Goal: Task Accomplishment & Management: Manage account settings

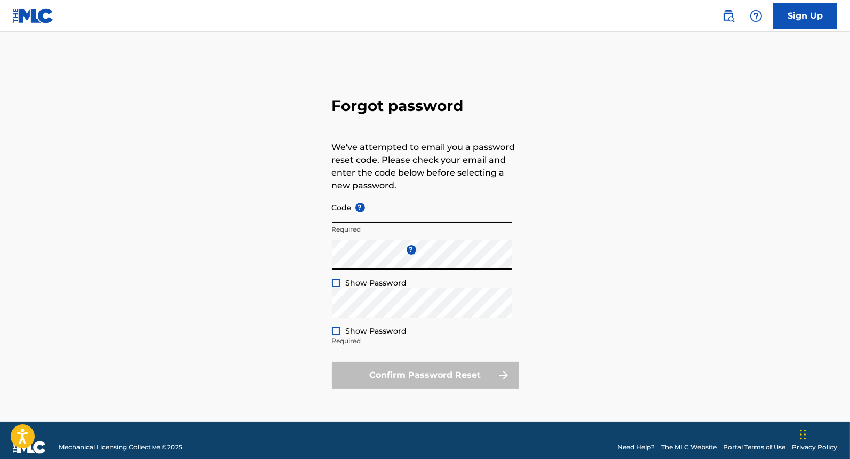
click at [393, 216] on input "Code ?" at bounding box center [422, 207] width 180 height 30
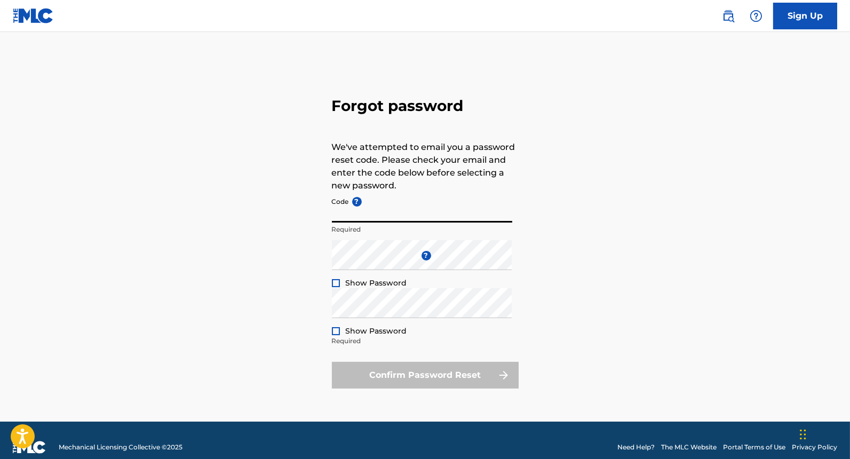
paste input "FP_c8238c2ff0f07f1308c2089e5158"
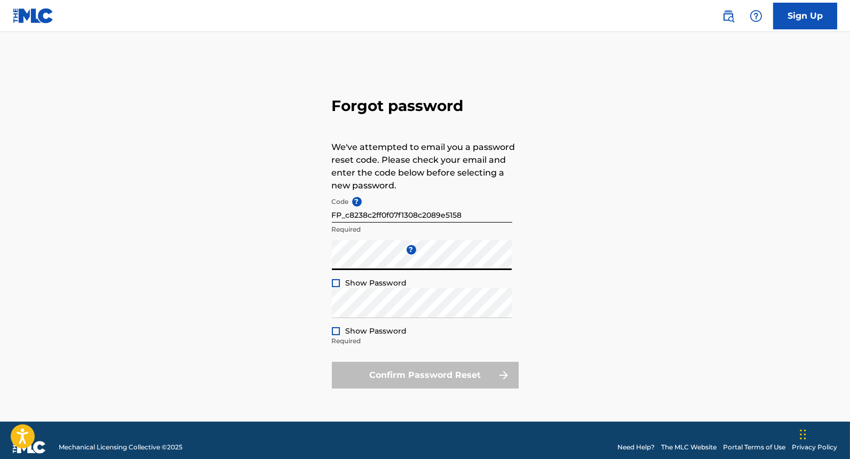
click at [335, 282] on div at bounding box center [336, 283] width 8 height 8
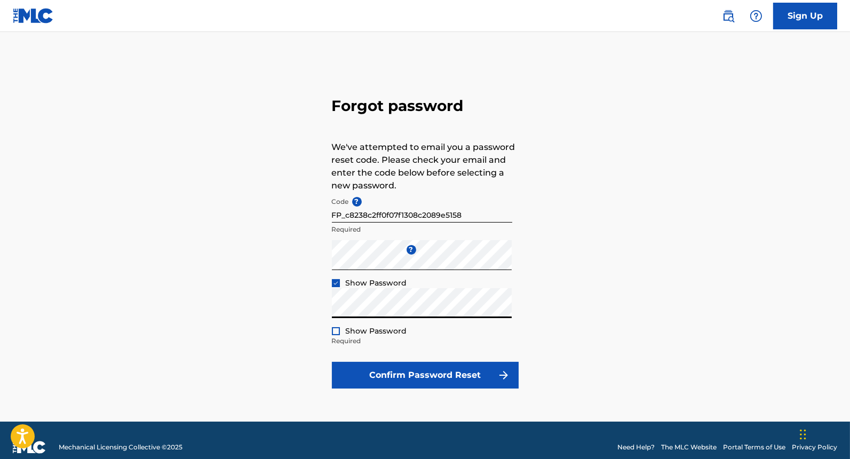
click at [334, 329] on div at bounding box center [336, 331] width 8 height 8
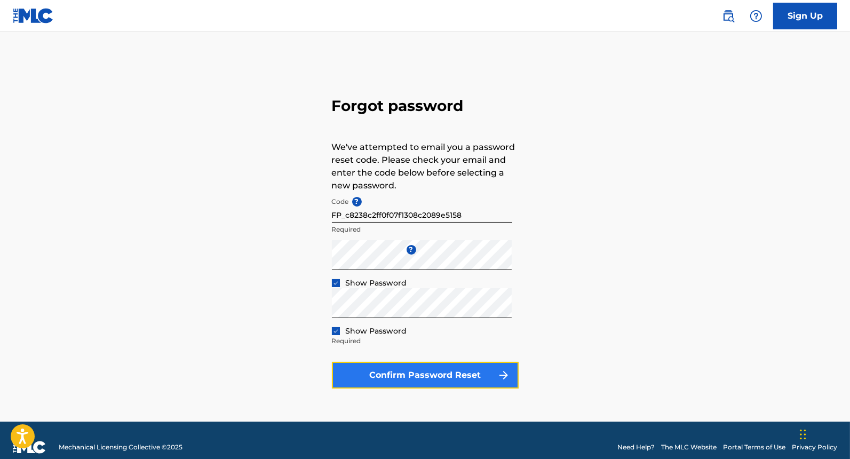
click at [366, 373] on button "Confirm Password Reset" at bounding box center [425, 375] width 187 height 27
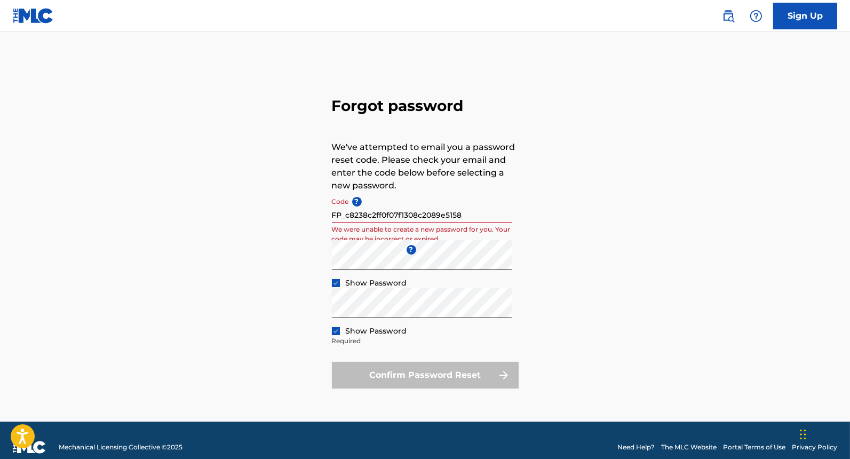
click at [477, 216] on input "FP_c8238c2ff0f07f1308c2089e5158" at bounding box center [422, 207] width 180 height 30
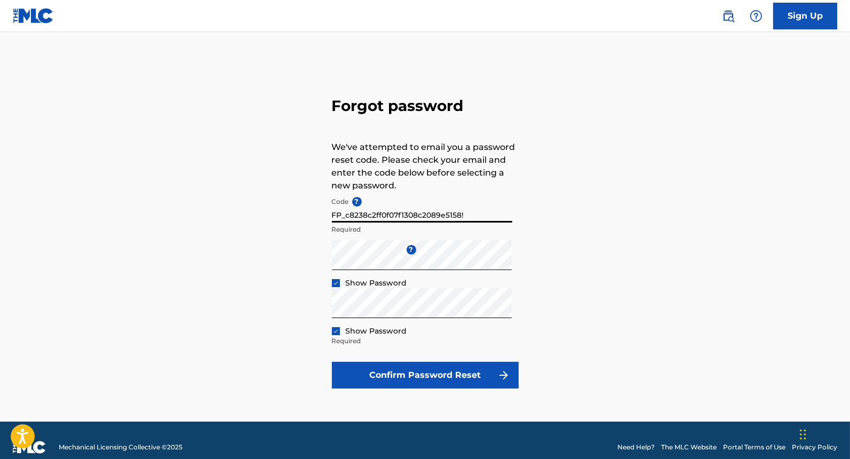
type input "FP_c8238c2ff0f07f1308c2089e5158"
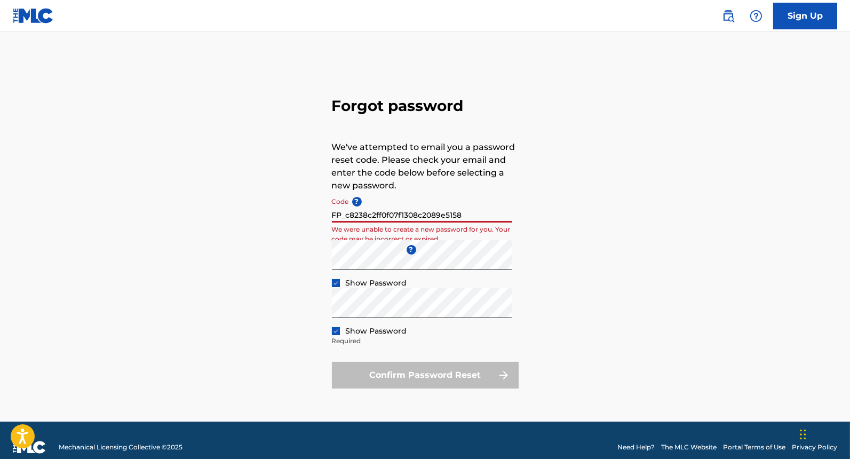
click at [17, 20] on img at bounding box center [33, 15] width 41 height 15
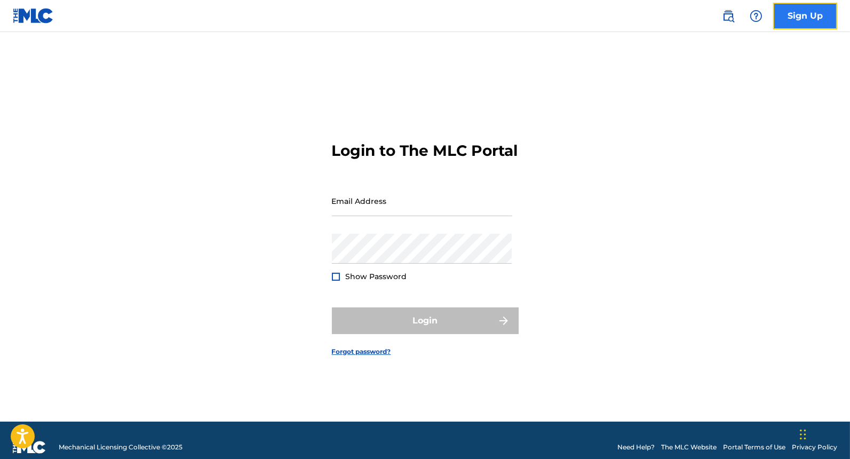
click at [803, 22] on link "Sign Up" at bounding box center [805, 16] width 64 height 27
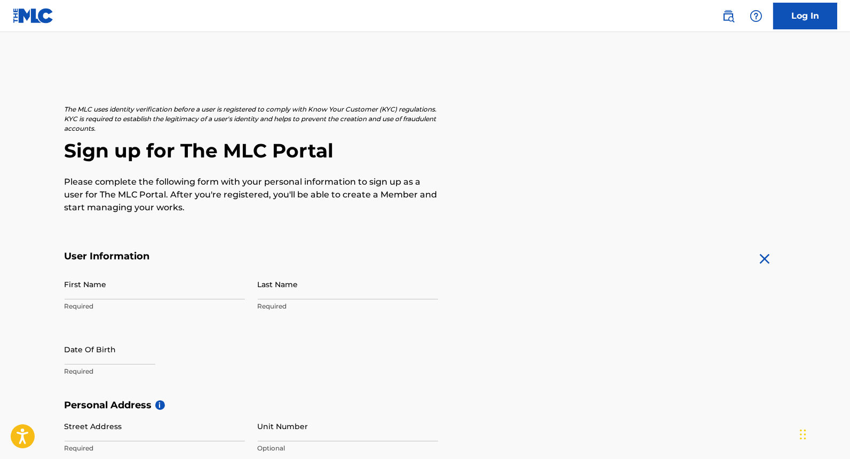
click at [31, 5] on link at bounding box center [33, 15] width 41 height 31
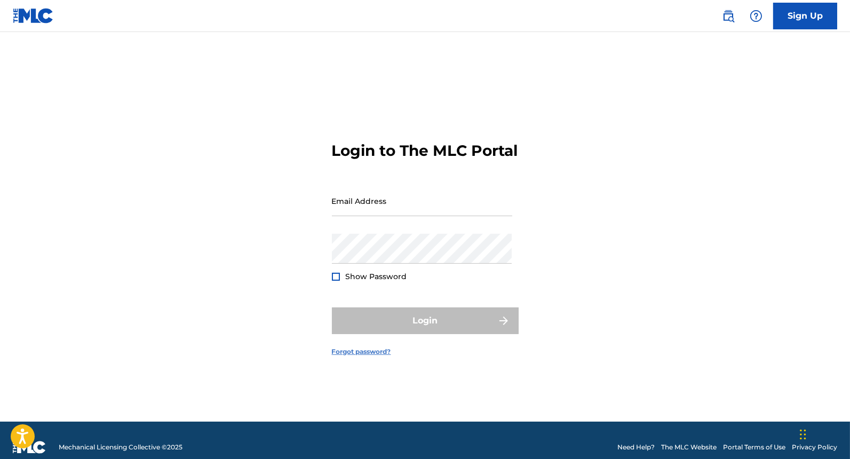
click at [365, 356] on link "Forgot password?" at bounding box center [361, 352] width 59 height 10
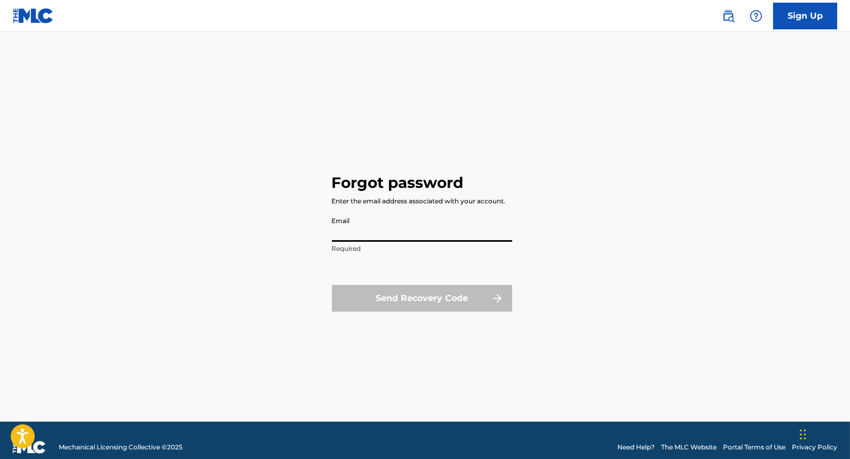
click at [398, 230] on input "Email" at bounding box center [422, 226] width 180 height 30
type input "[EMAIL_ADDRESS][DOMAIN_NAME]"
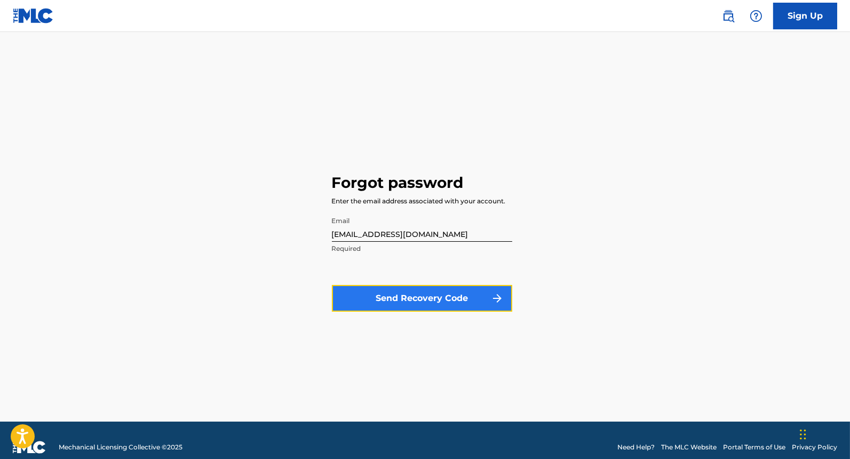
click at [408, 292] on button "Send Recovery Code" at bounding box center [422, 298] width 180 height 27
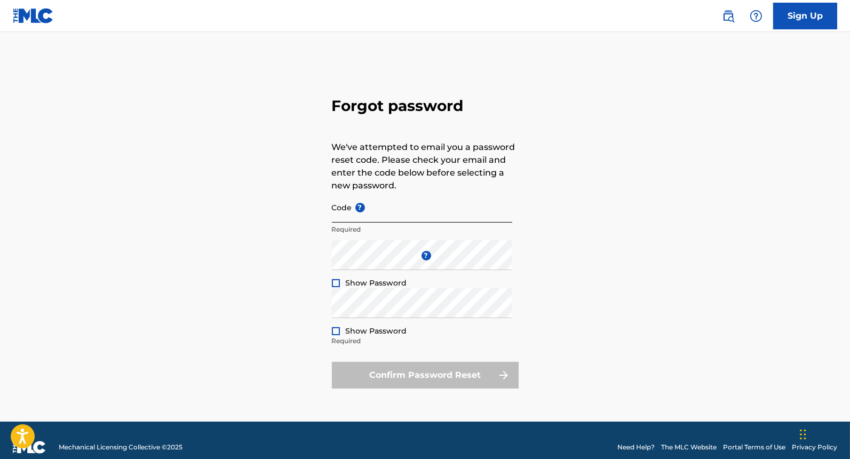
click at [370, 213] on input "Code ?" at bounding box center [422, 207] width 180 height 30
paste input "FP_faf301eafc0fa737e1ee51cd30b5"
type input "FP_faf301eafc0fa737e1ee51cd30b5"
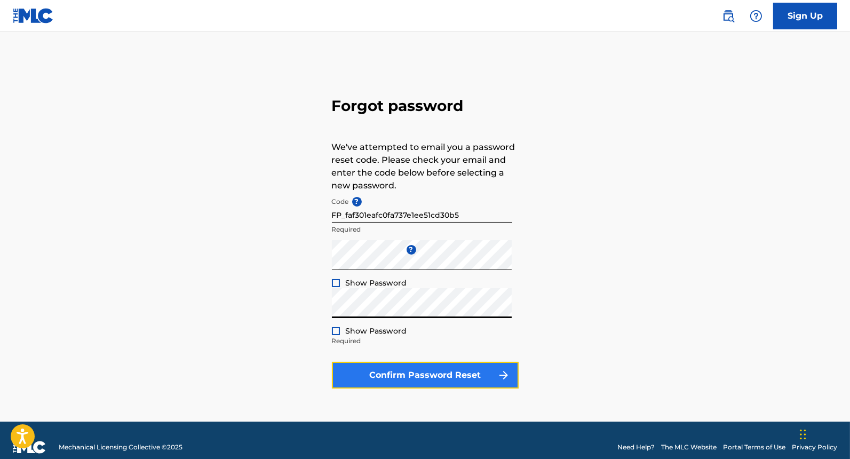
click at [363, 370] on button "Confirm Password Reset" at bounding box center [425, 375] width 187 height 27
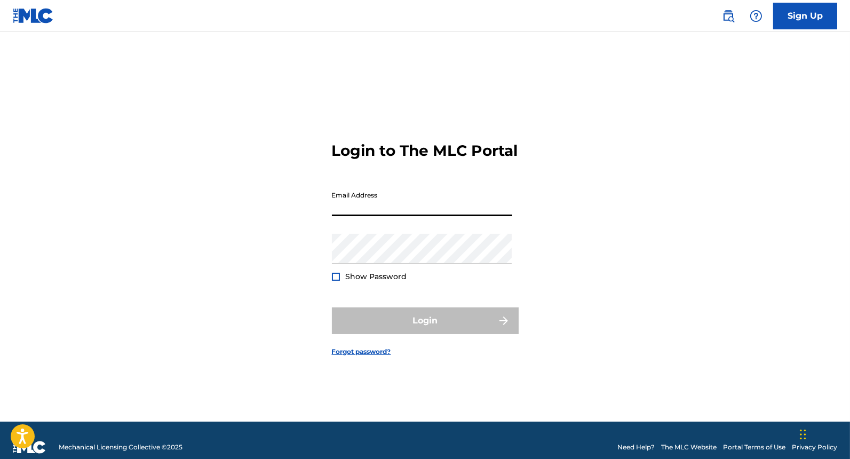
click at [377, 214] on input "Email Address" at bounding box center [422, 201] width 180 height 30
type input "[EMAIL_ADDRESS][DOMAIN_NAME]"
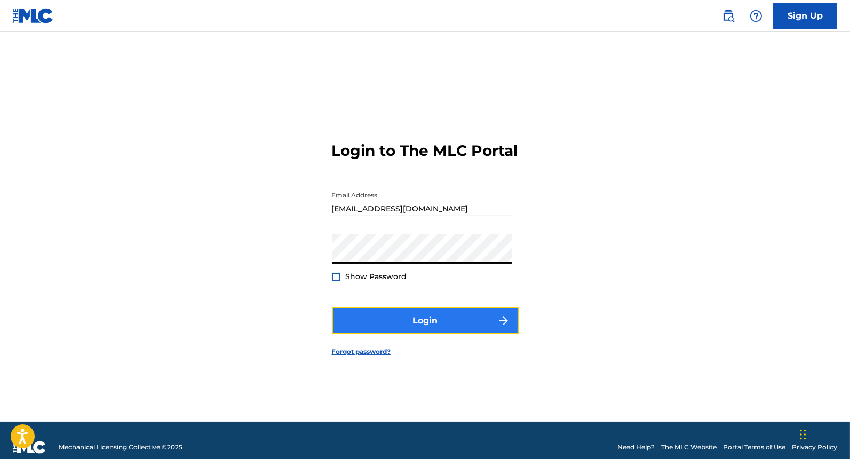
click at [372, 326] on button "Login" at bounding box center [425, 320] width 187 height 27
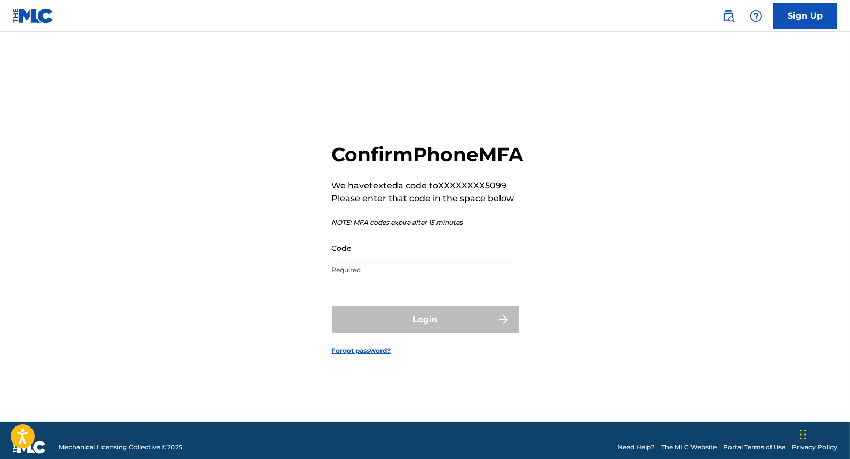
click at [382, 252] on input "Code" at bounding box center [422, 248] width 180 height 30
paste input "030358"
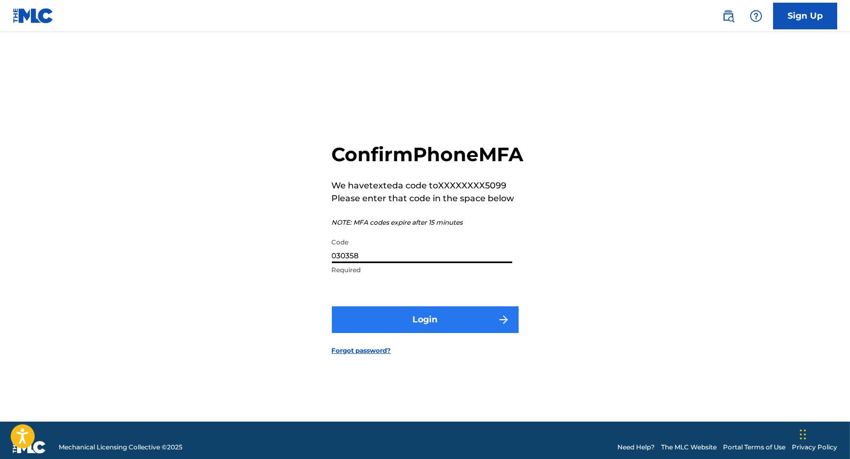
type input "030358"
click at [438, 333] on button "Login" at bounding box center [425, 319] width 187 height 27
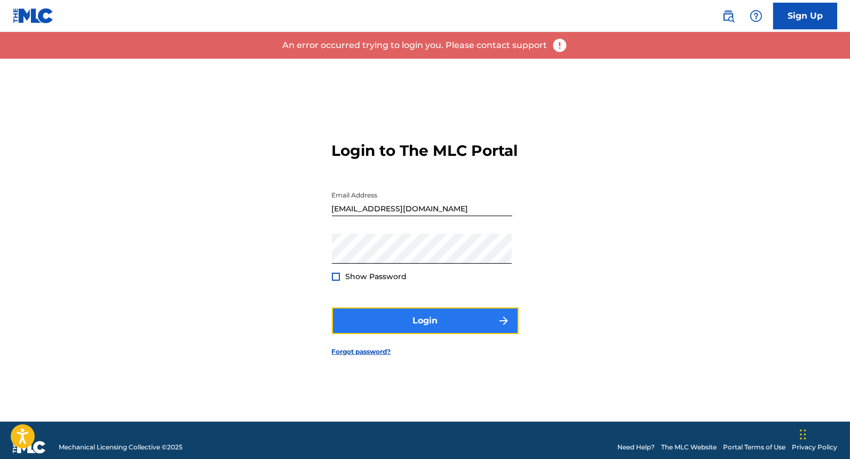
click at [438, 334] on button "Login" at bounding box center [425, 320] width 187 height 27
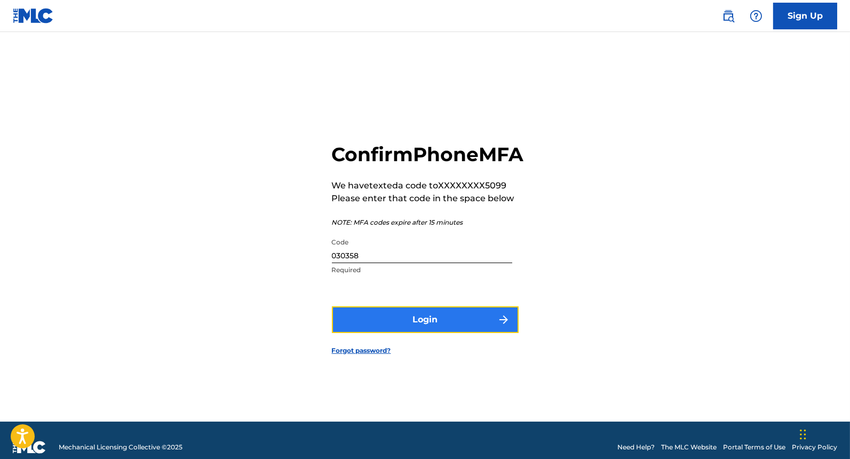
click at [396, 333] on button "Login" at bounding box center [425, 319] width 187 height 27
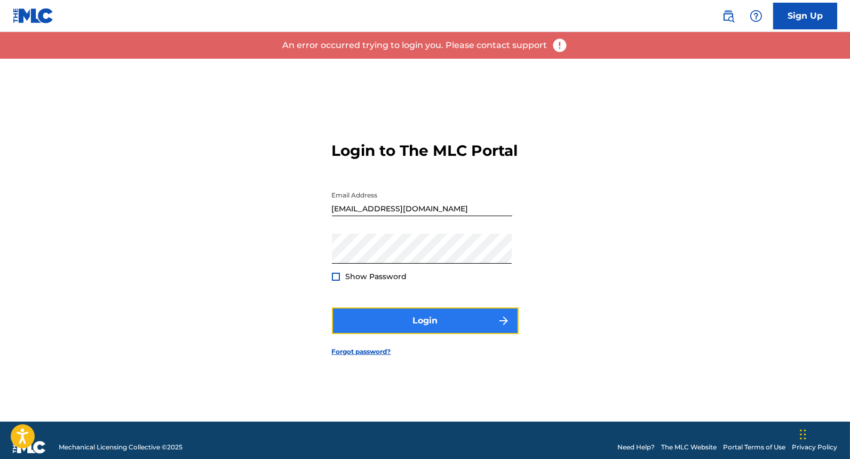
click at [405, 326] on button "Login" at bounding box center [425, 320] width 187 height 27
